Goal: Transaction & Acquisition: Purchase product/service

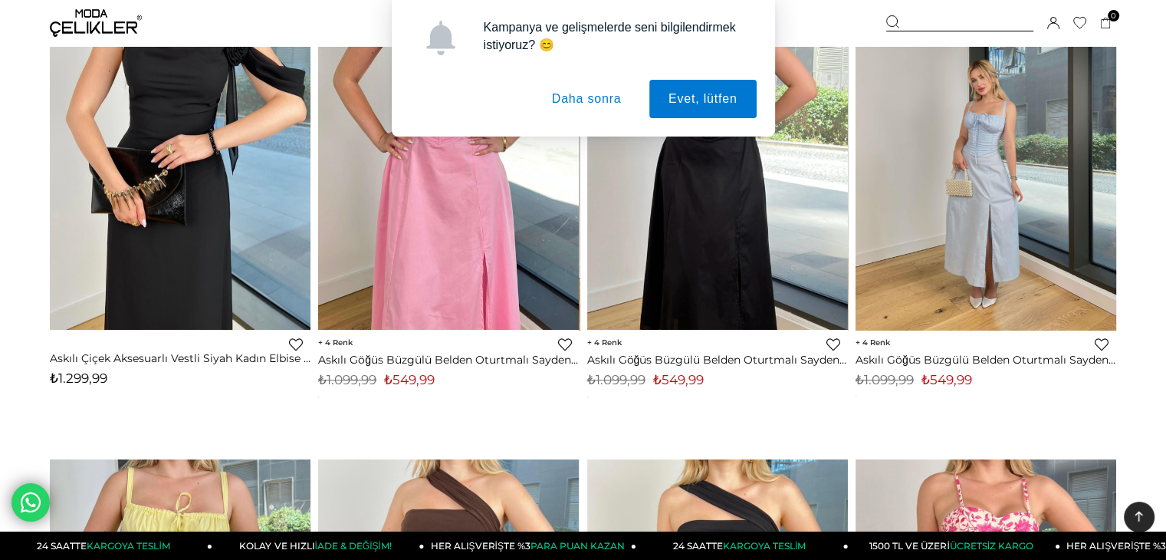
scroll to position [307, 0]
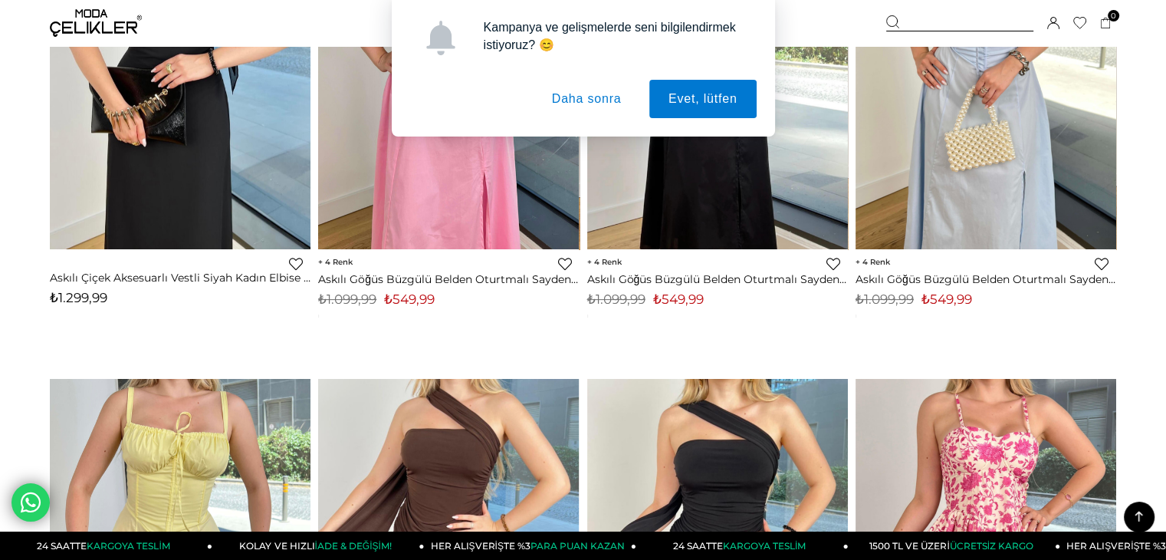
click at [597, 98] on button "Daha sonra" at bounding box center [587, 99] width 108 height 38
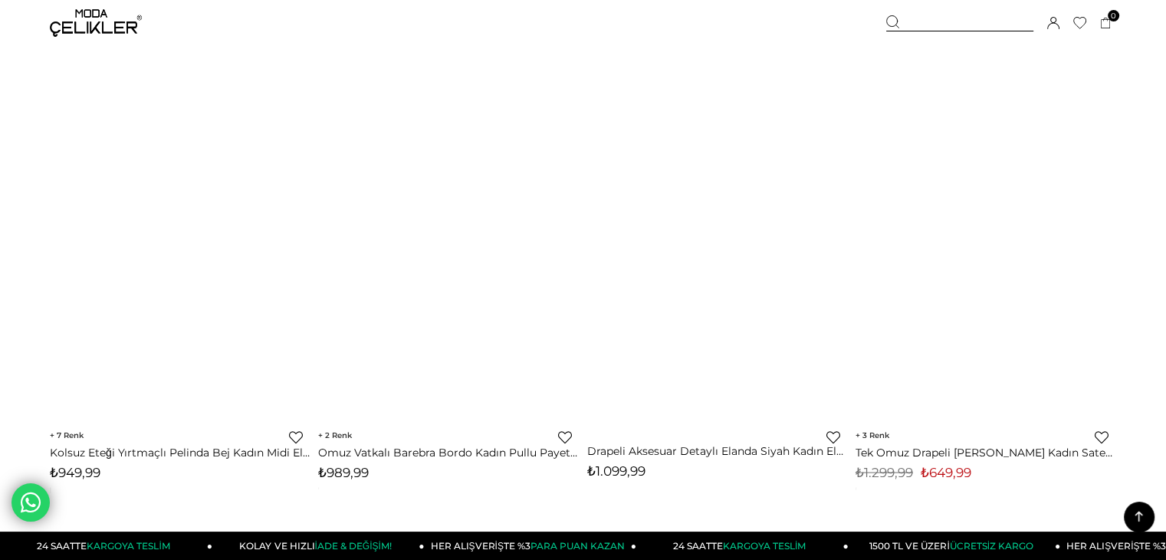
scroll to position [8738, 0]
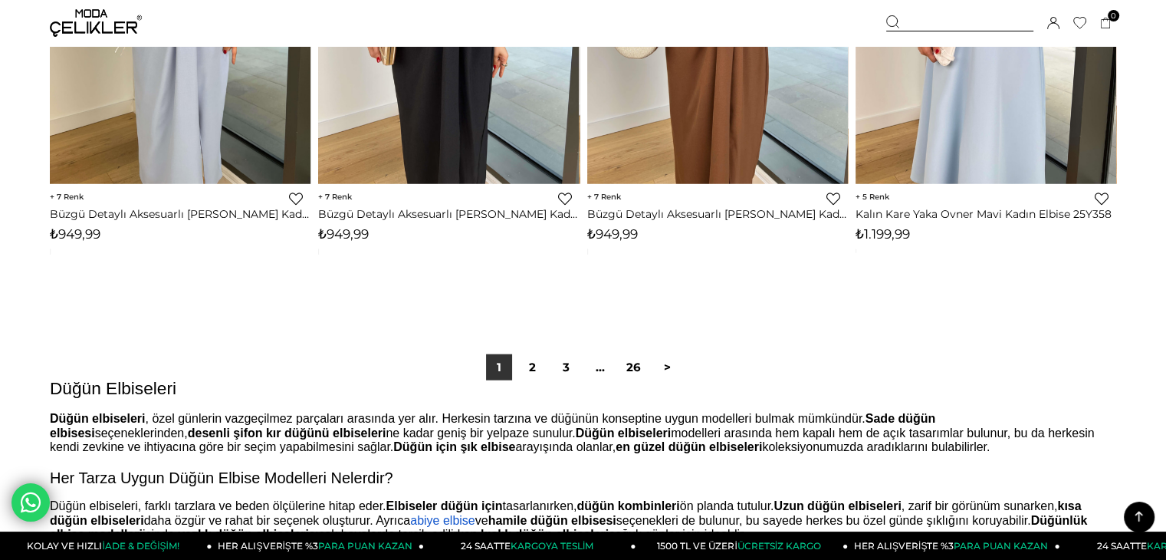
click at [1141, 514] on icon at bounding box center [1139, 516] width 8 height 11
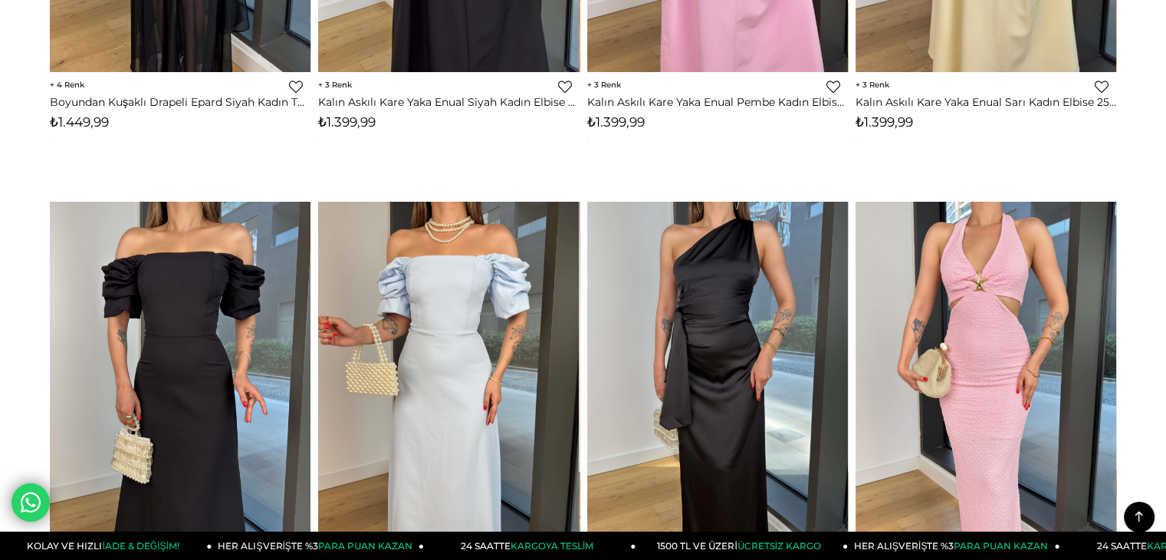
scroll to position [0, 0]
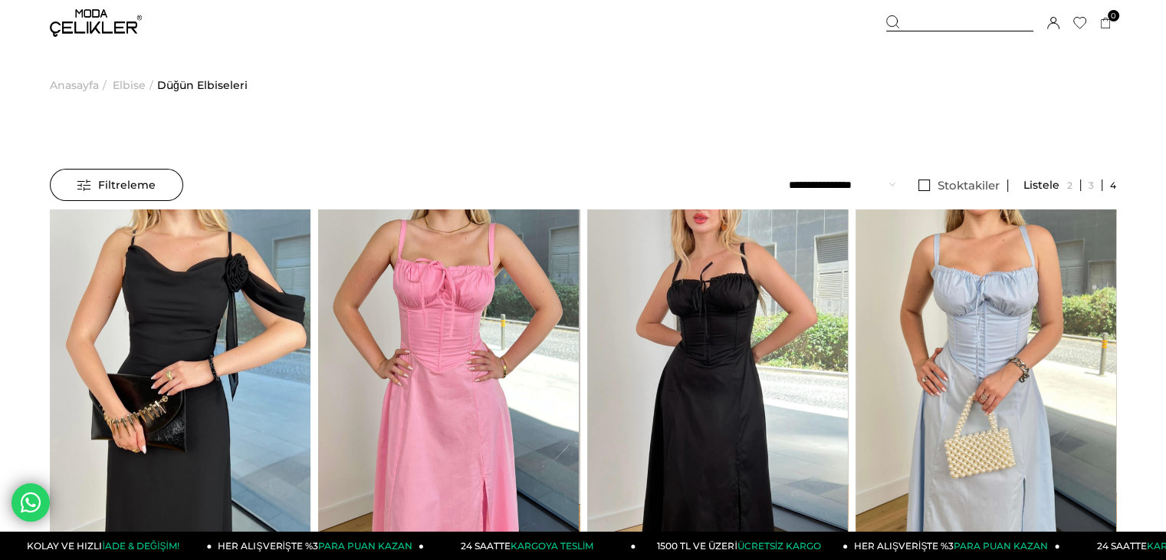
click at [877, 188] on select "**********" at bounding box center [842, 185] width 107 height 32
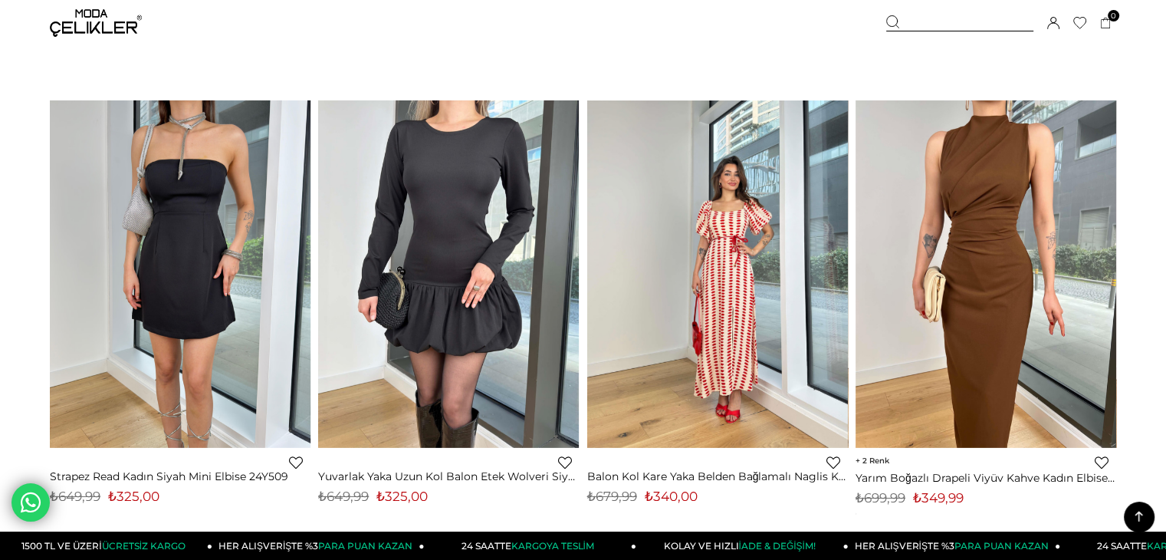
scroll to position [4982, 0]
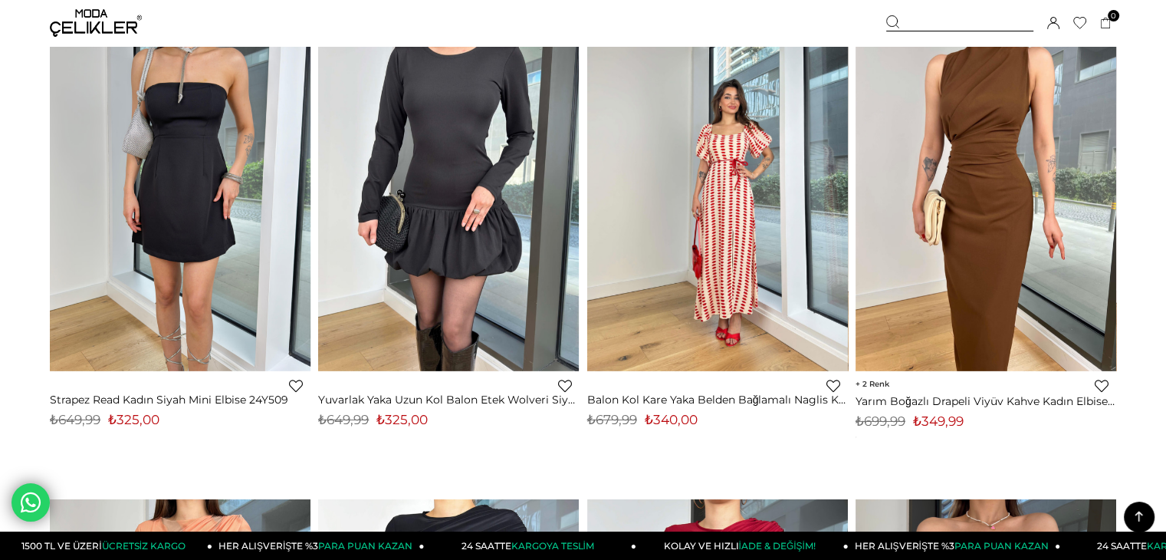
click at [701, 347] on img at bounding box center [717, 197] width 261 height 347
